Goal: Check status

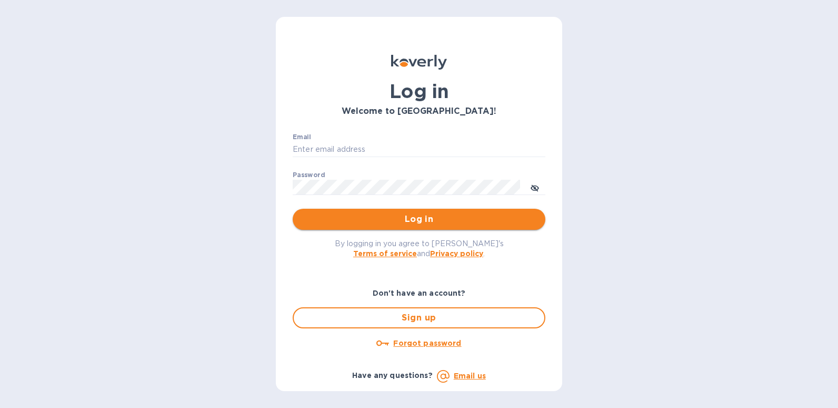
type input "[EMAIL_ADDRESS][DOMAIN_NAME]"
click at [394, 213] on span "Log in" at bounding box center [419, 219] width 236 height 13
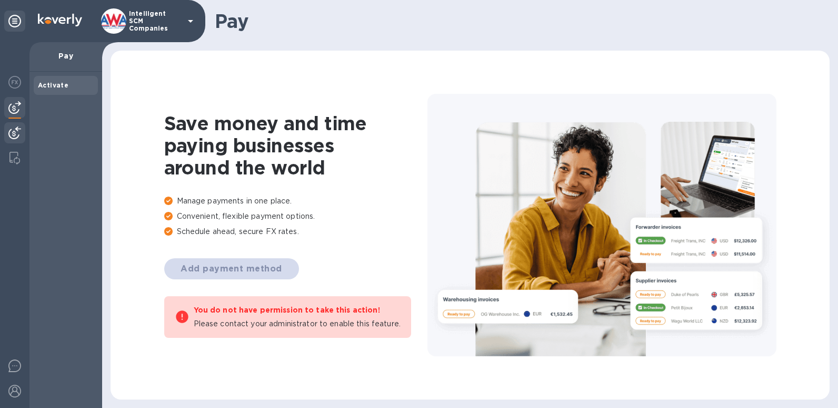
click at [18, 126] on img at bounding box center [14, 132] width 13 height 13
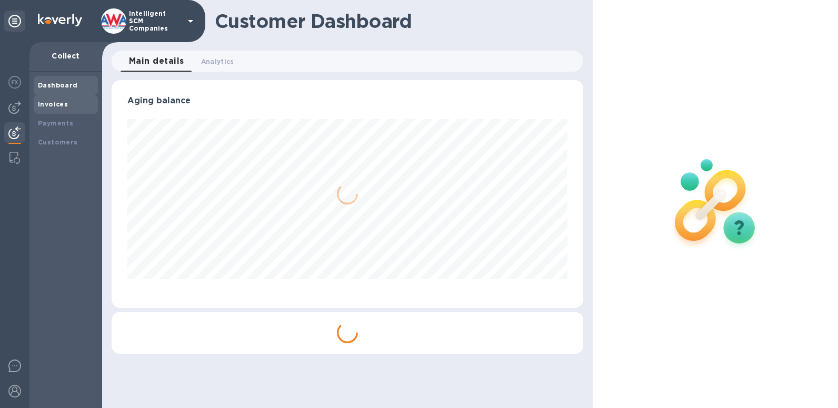
scroll to position [228, 472]
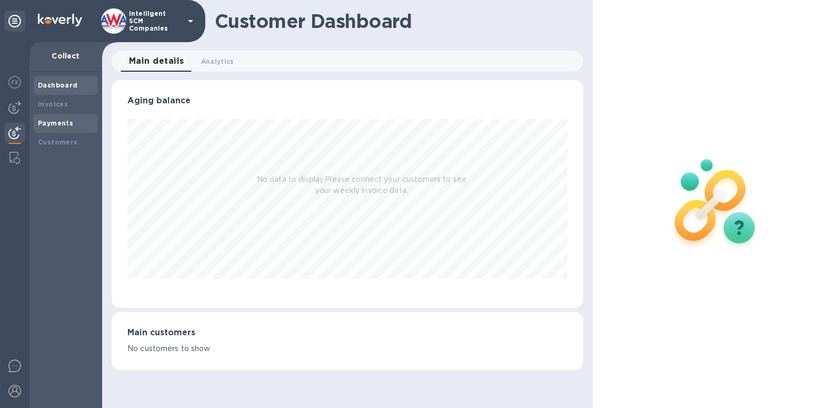
click at [51, 123] on b "Payments" at bounding box center [55, 123] width 35 height 8
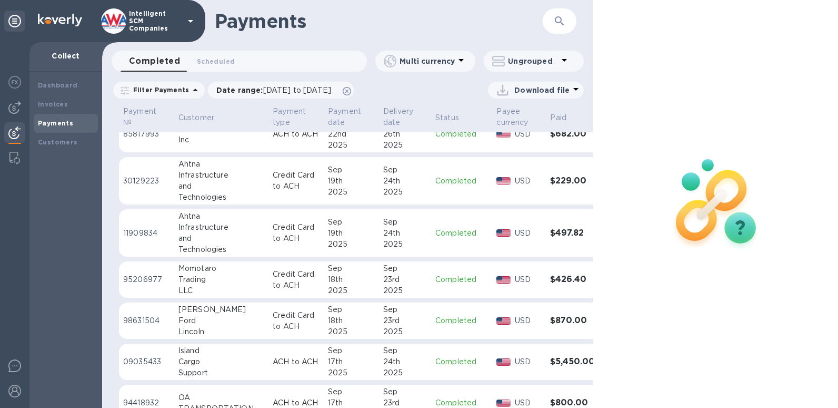
scroll to position [1622, 0]
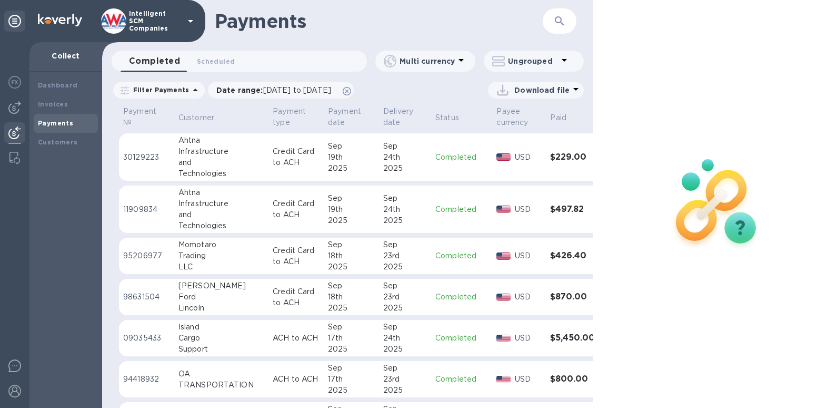
drag, startPoint x: 593, startPoint y: 330, endPoint x: 600, endPoint y: 223, distance: 107.7
click at [600, 223] on div at bounding box center [717, 204] width 246 height 408
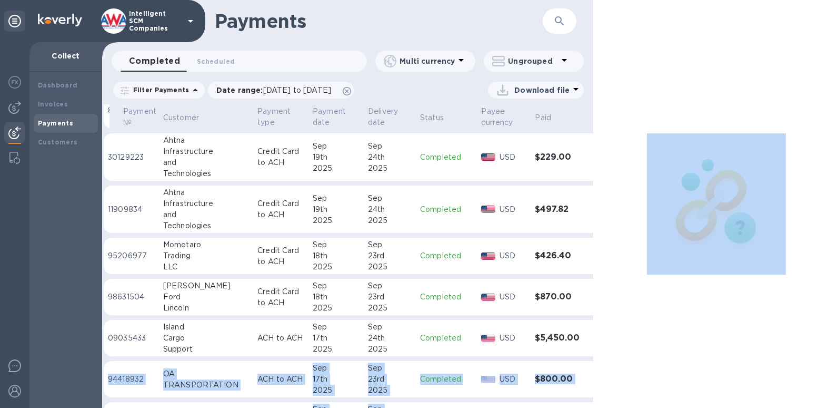
drag, startPoint x: 587, startPoint y: 332, endPoint x: 594, endPoint y: 288, distance: 44.8
click at [594, 288] on div "Payments ​ Completed 0 Scheduled 0 Multi currency Ungrouped Filter Payments Dat…" at bounding box center [470, 204] width 737 height 408
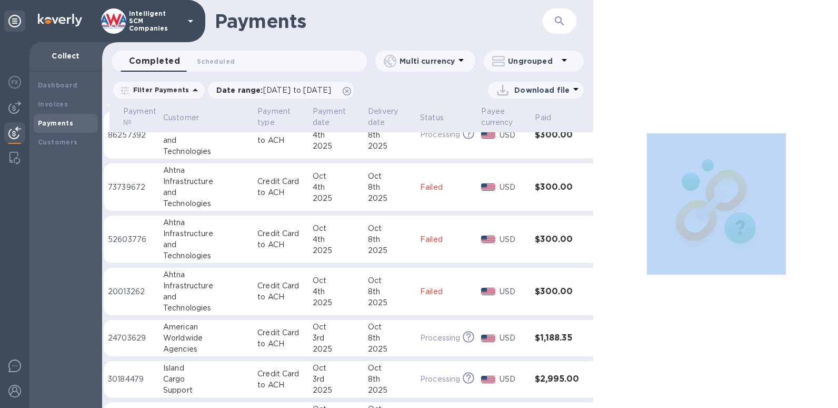
scroll to position [0, 15]
